Goal: Information Seeking & Learning: Understand process/instructions

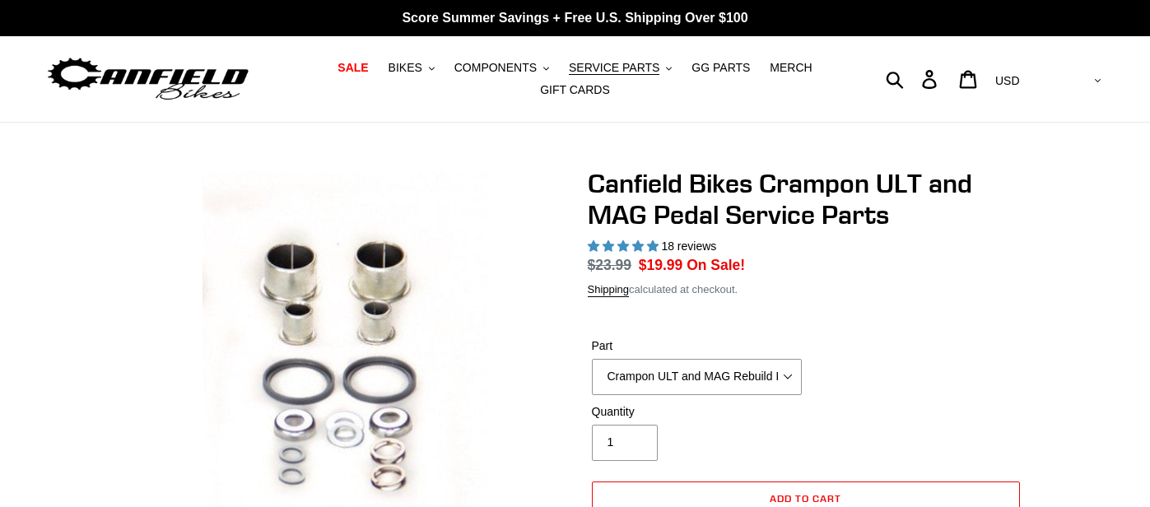
select select "highest-rating"
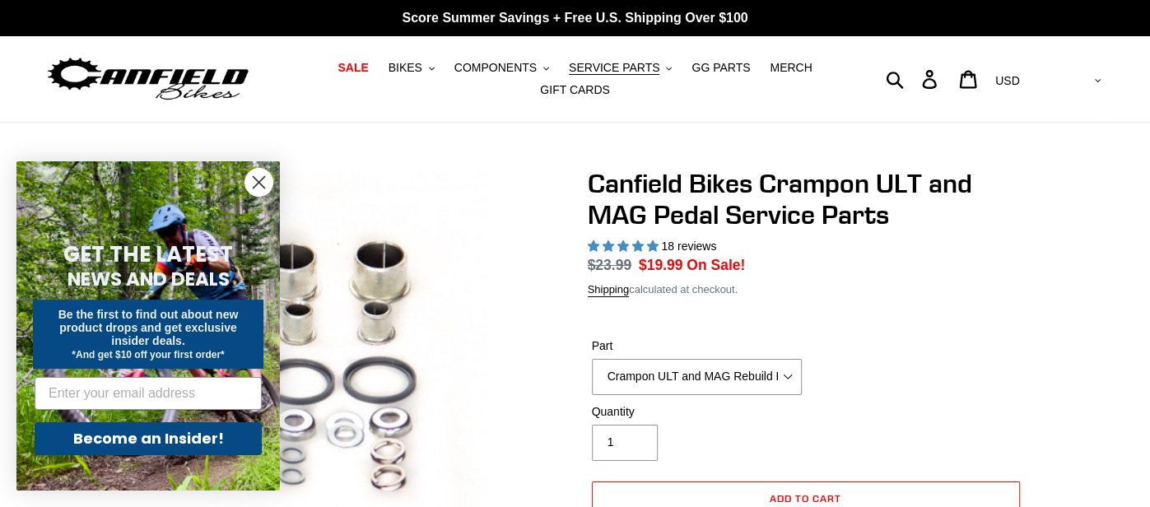
click at [260, 185] on circle "Close dialog" at bounding box center [258, 182] width 27 height 27
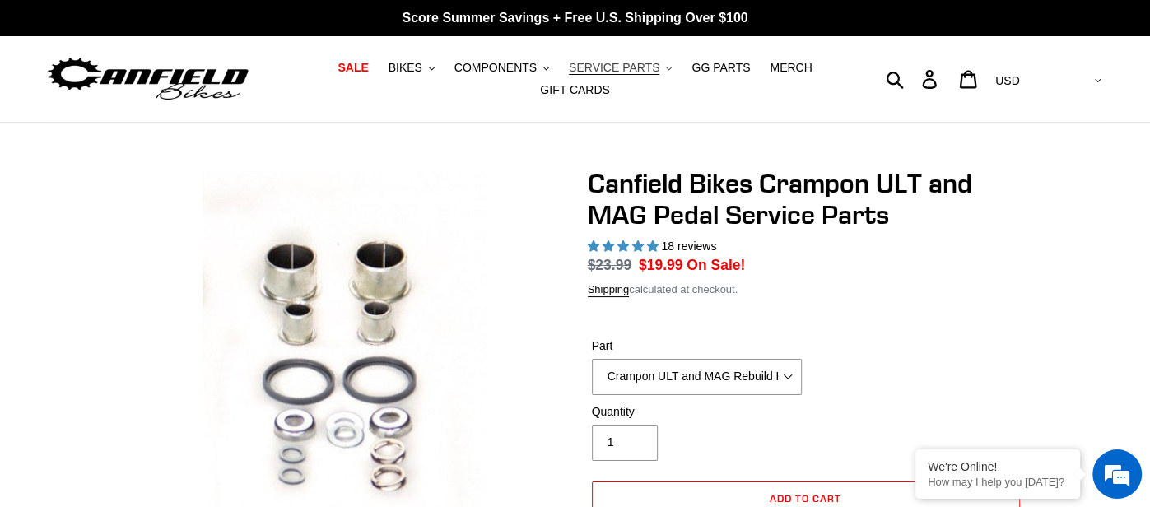
click at [621, 64] on span "SERVICE PARTS" at bounding box center [614, 68] width 91 height 14
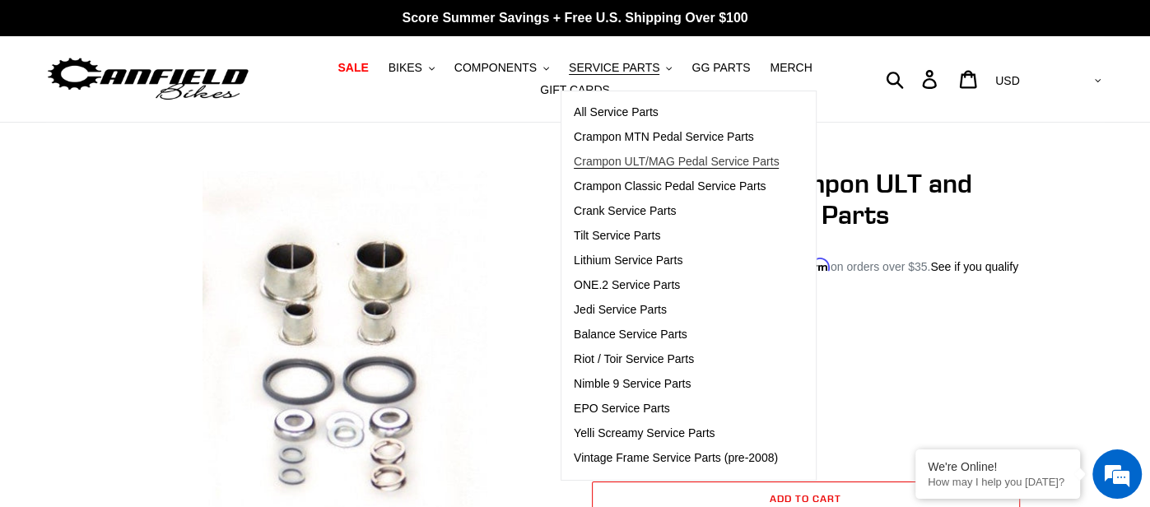
click at [650, 160] on span "Crampon ULT/MAG Pedal Service Parts" at bounding box center [677, 162] width 206 height 14
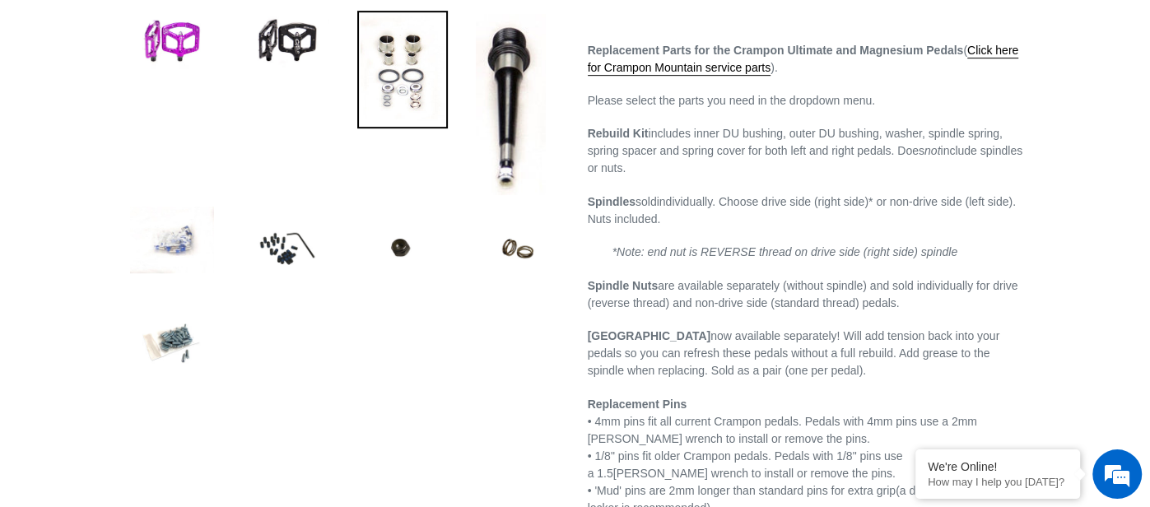
select select "highest-rating"
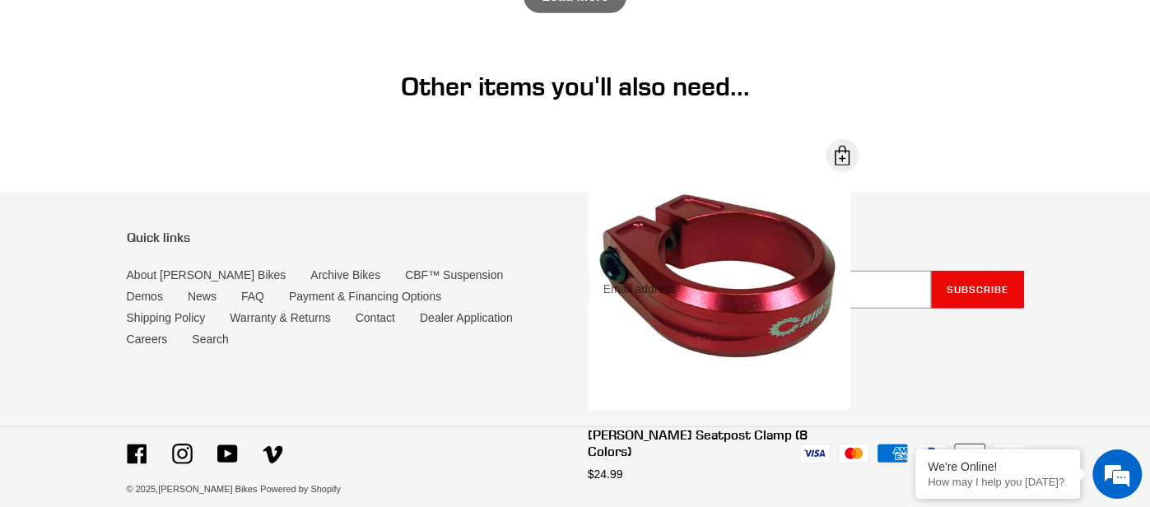
scroll to position [3161, 0]
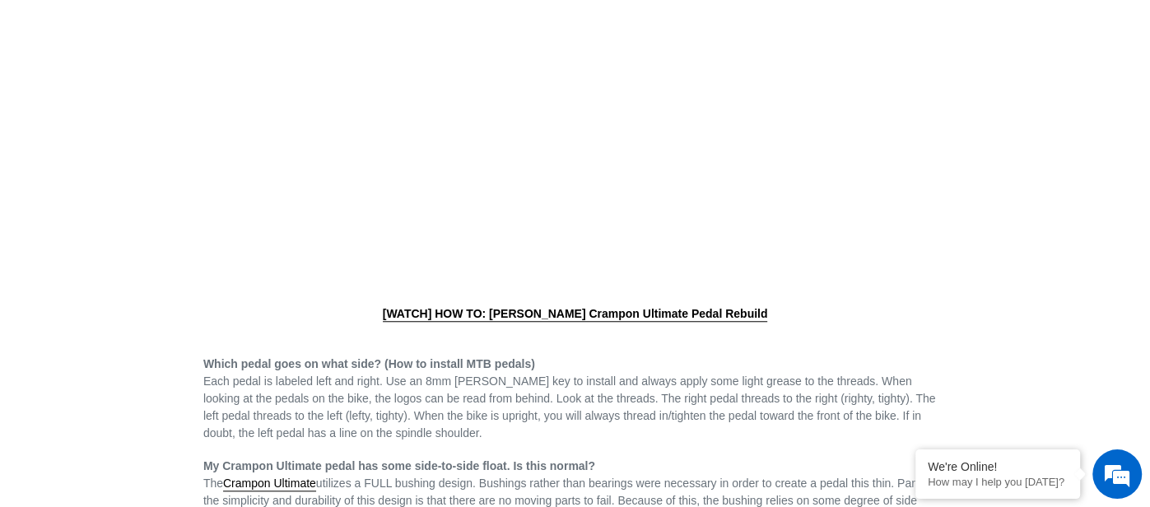
scroll to position [814, 0]
click at [538, 319] on link "[WATCH] HOW TO: [PERSON_NAME] Crampon Ultimate Pedal Rebuild" at bounding box center [575, 316] width 385 height 15
